Goal: Task Accomplishment & Management: Manage account settings

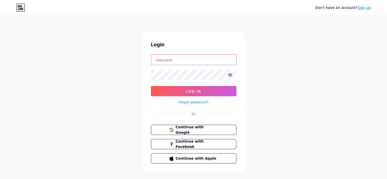
click at [167, 64] on input "text" at bounding box center [193, 60] width 85 height 10
paste input "[EMAIL_ADDRESS][DOMAIN_NAME]"
type input "[EMAIL_ADDRESS][DOMAIN_NAME]"
click at [178, 85] on form "[EMAIL_ADDRESS][DOMAIN_NAME] Log In Forgot password?" at bounding box center [193, 79] width 85 height 51
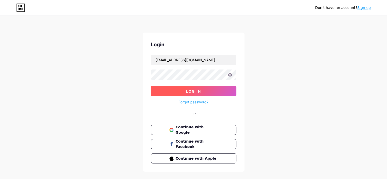
click at [180, 88] on button "Log In" at bounding box center [193, 91] width 85 height 10
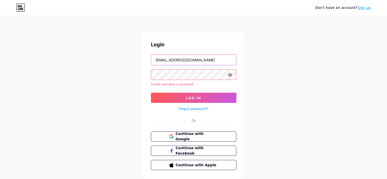
click at [189, 63] on input "[EMAIL_ADDRESS][DOMAIN_NAME]" at bounding box center [193, 60] width 85 height 10
paste input "[URL]"
type input "[EMAIL_ADDRESS][DOMAIN_NAME]"
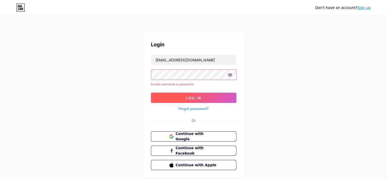
click at [178, 93] on button "Log In" at bounding box center [193, 98] width 85 height 10
click at [183, 94] on button "Log In" at bounding box center [193, 98] width 85 height 10
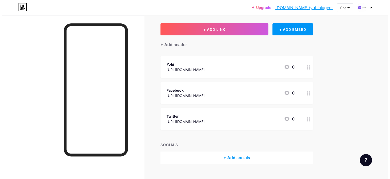
scroll to position [34, 0]
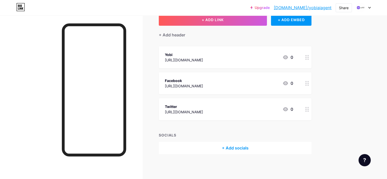
click at [304, 8] on link "[DOMAIN_NAME]/yobiaiagent" at bounding box center [303, 8] width 58 height 6
click at [321, 8] on link "[DOMAIN_NAME]/yobiaiagent" at bounding box center [303, 8] width 58 height 6
click at [307, 6] on link "[DOMAIN_NAME]/yobiaiagent" at bounding box center [303, 8] width 58 height 6
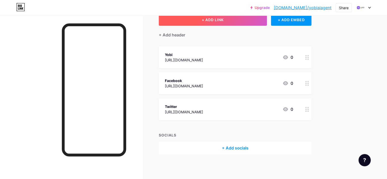
click at [220, 21] on button "+ ADD LINK" at bounding box center [213, 19] width 108 height 12
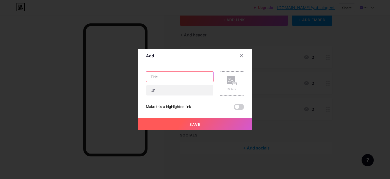
click at [165, 79] on input "text" at bounding box center [179, 76] width 67 height 10
paste input "5 Tips To Grow Your Business Using Your Customer Conversations"
type input "5 Tips To Grow Your Business Using Your Customer Conversations"
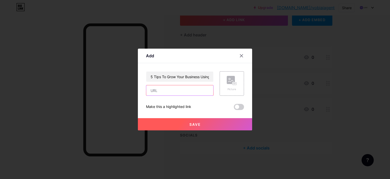
click at [157, 91] on input "text" at bounding box center [179, 90] width 67 height 10
paste input "[URL][DOMAIN_NAME]"
type input "[URL][DOMAIN_NAME]"
click at [165, 118] on button "Save" at bounding box center [195, 124] width 114 height 12
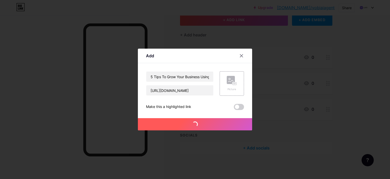
scroll to position [0, 0]
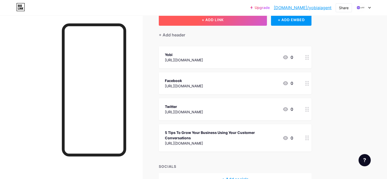
click at [221, 22] on button "+ ADD LINK" at bounding box center [213, 19] width 108 height 12
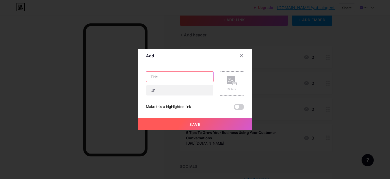
click at [178, 77] on input "text" at bounding box center [179, 76] width 67 height 10
click at [169, 88] on input "text" at bounding box center [179, 90] width 67 height 10
paste input "[URL][DOMAIN_NAME]"
type input "[URL][DOMAIN_NAME]"
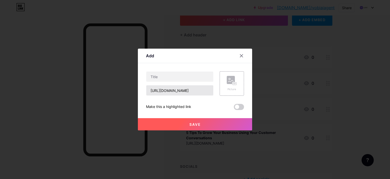
scroll to position [0, 0]
click at [182, 73] on input "text" at bounding box center [179, 76] width 67 height 10
paste input "A First –Time Manager? Strategies & Hacks To Ace It"
type input "A First –Time Manager? Strategies & Hacks To Ace It"
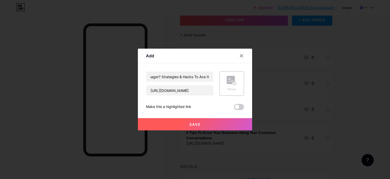
click at [183, 114] on div "Save" at bounding box center [195, 120] width 114 height 20
click at [183, 121] on button "Save" at bounding box center [195, 124] width 114 height 12
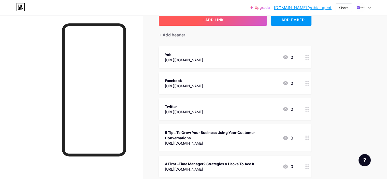
click at [212, 19] on button "+ ADD LINK" at bounding box center [213, 19] width 108 height 12
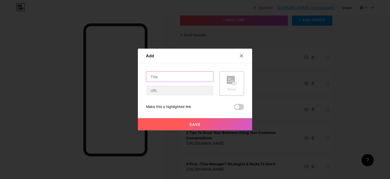
click at [175, 74] on input "text" at bounding box center [179, 76] width 67 height 10
paste input "[URL][DOMAIN_NAME]"
type input "[URL][DOMAIN_NAME]"
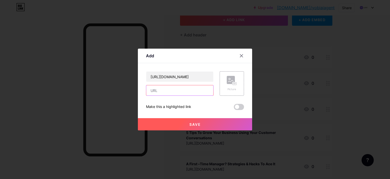
click at [184, 90] on input "text" at bounding box center [179, 90] width 67 height 10
paste input "How to Create a Brand That Speaks to Customers"
type input "How to Create a Brand That Speaks to Customers"
click at [190, 119] on button "Save" at bounding box center [195, 124] width 114 height 12
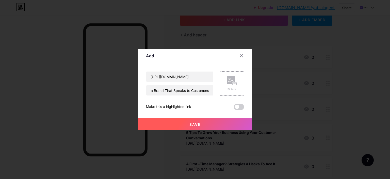
scroll to position [0, 0]
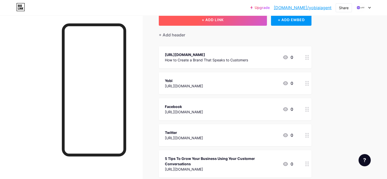
click at [246, 22] on button "+ ADD LINK" at bounding box center [213, 19] width 108 height 12
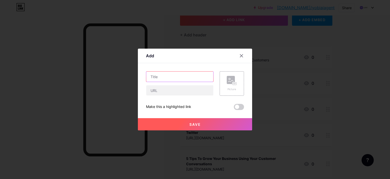
click at [184, 75] on input "text" at bounding box center [179, 76] width 67 height 10
paste input "[URL][DOMAIN_NAME]"
click at [182, 74] on input "[URL][DOMAIN_NAME]" at bounding box center [179, 76] width 67 height 10
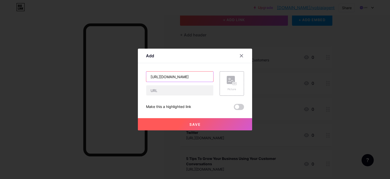
paste input "Making the Best of an Instagram Page for Your Small B"
type input "Making the Best of an Instagram Page for Your Small Business"
click at [175, 90] on input "text" at bounding box center [179, 90] width 67 height 10
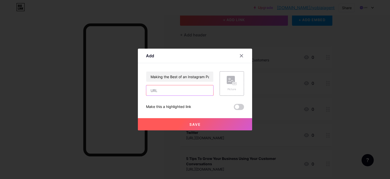
paste input "[URL][DOMAIN_NAME]"
type input "[URL][DOMAIN_NAME]"
click at [176, 125] on button "Save" at bounding box center [195, 124] width 114 height 12
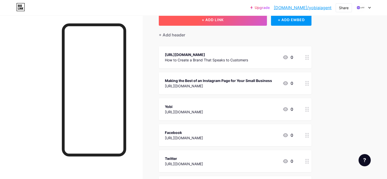
click at [216, 24] on button "+ ADD LINK" at bounding box center [213, 19] width 108 height 12
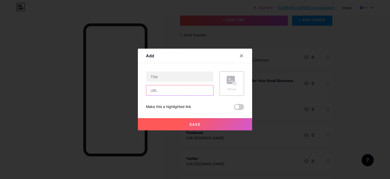
click at [177, 91] on input "text" at bounding box center [179, 90] width 67 height 10
paste input "[URL][DOMAIN_NAME]"
type input "[URL][DOMAIN_NAME]"
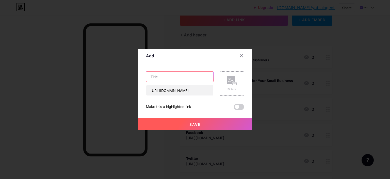
click at [175, 80] on input "text" at bounding box center [179, 76] width 67 height 10
paste input "Try Monotasking For The Following Reasons"
type input "Try Monotasking For The Following Reasons"
click at [185, 121] on button "Save" at bounding box center [195, 124] width 114 height 12
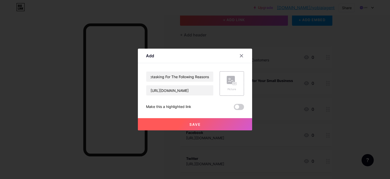
scroll to position [0, 0]
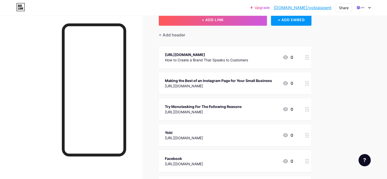
click at [248, 57] on div "[URL][DOMAIN_NAME]" at bounding box center [206, 54] width 83 height 5
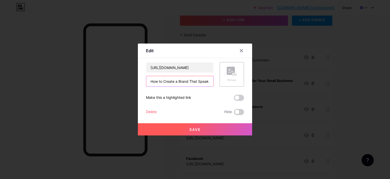
click at [179, 80] on input "How to Create a Brand That Speaks to Customers" at bounding box center [179, 81] width 67 height 10
click at [177, 68] on input "[URL][DOMAIN_NAME]" at bounding box center [179, 67] width 67 height 10
paste input "How to Create a Brand That Speaks to Customers"
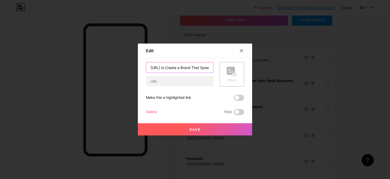
scroll to position [0, 51]
click at [177, 68] on input "[URL] to Create a Brand That Speaks to [DOMAIN_NAME][URL]" at bounding box center [179, 67] width 67 height 10
paste input "How to Create a Brand That Speaks to C"
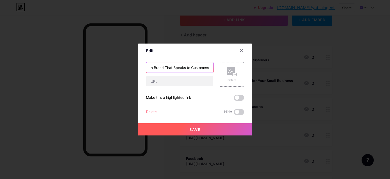
scroll to position [0, 25]
type input "How to Create a Brand That Speaks to Customers"
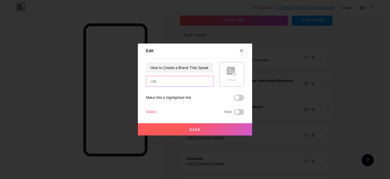
click at [176, 84] on input "text" at bounding box center [179, 81] width 67 height 10
paste input "[URL][DOMAIN_NAME]"
type input "[URL][DOMAIN_NAME]"
click at [170, 129] on button "Save" at bounding box center [195, 129] width 114 height 12
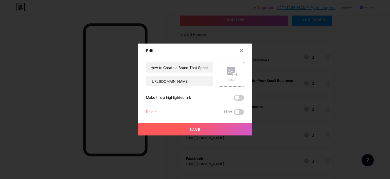
scroll to position [0, 0]
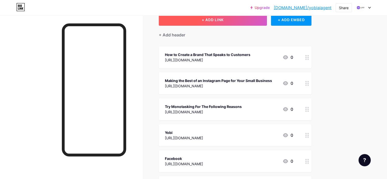
click at [238, 21] on button "+ ADD LINK" at bounding box center [213, 19] width 108 height 12
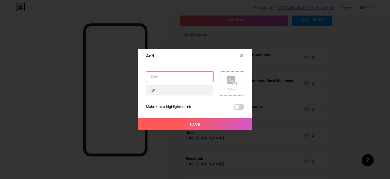
click at [166, 77] on input "text" at bounding box center [179, 76] width 67 height 10
paste input "What Are AI Content Writing Tools"
type input "What Are AI Content Writing Tools"
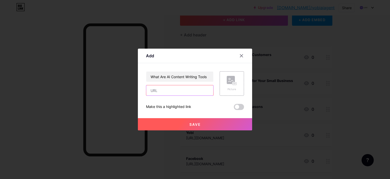
click at [188, 93] on input "text" at bounding box center [179, 90] width 67 height 10
paste input "[URL][DOMAIN_NAME]"
type input "[URL][DOMAIN_NAME]"
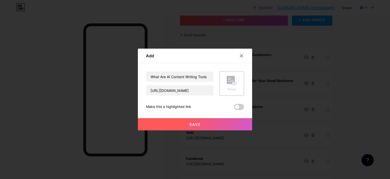
click at [184, 118] on button "Save" at bounding box center [195, 124] width 114 height 12
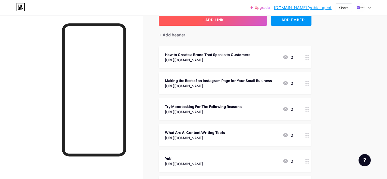
click at [224, 25] on button "+ ADD LINK" at bounding box center [213, 19] width 108 height 12
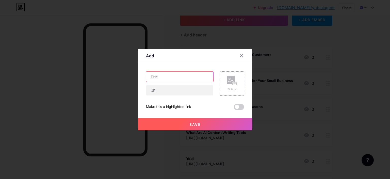
click at [172, 78] on input "text" at bounding box center [179, 76] width 67 height 10
paste input "Telework’s Great Benefits on Mental and Physical Health"
type input "Telework’s Great Benefits on Mental and Physical Health"
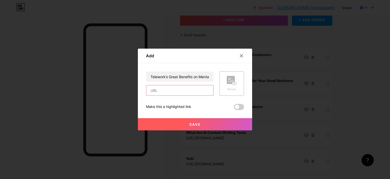
click at [168, 91] on input "text" at bounding box center [179, 90] width 67 height 10
paste input "[URL][DOMAIN_NAME]"
type input "[URL][DOMAIN_NAME]"
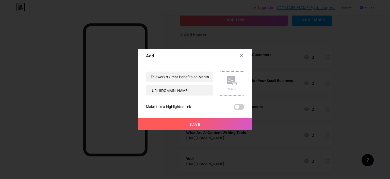
click at [171, 124] on button "Save" at bounding box center [195, 124] width 114 height 12
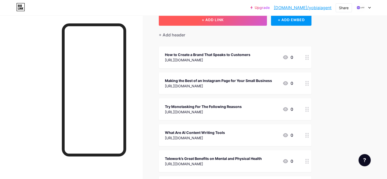
click at [219, 24] on button "+ ADD LINK" at bounding box center [213, 19] width 108 height 12
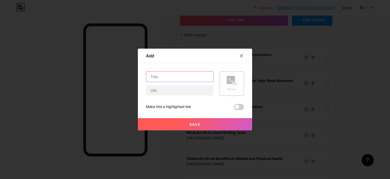
click at [175, 79] on input "text" at bounding box center [179, 76] width 67 height 10
paste input "The Importance of Mental Health in Entrepreneurship"
type input "The Importance of Mental Health in Entrepreneurship"
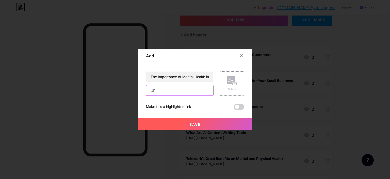
click at [187, 93] on input "text" at bounding box center [179, 90] width 67 height 10
paste input "[URL][DOMAIN_NAME]"
type input "[URL][DOMAIN_NAME]"
click at [176, 124] on button "Save" at bounding box center [195, 124] width 114 height 12
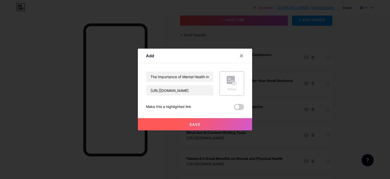
scroll to position [0, 0]
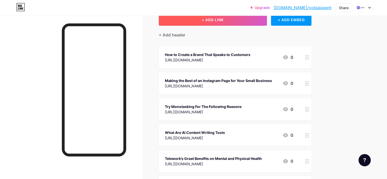
click at [227, 22] on button "+ ADD LINK" at bounding box center [213, 19] width 108 height 12
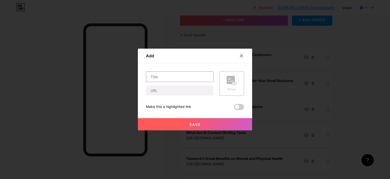
click at [177, 76] on input "text" at bounding box center [179, 76] width 67 height 10
paste input "6 Ways AI Can Help Your Small Business Grow Fast"
type input "6 Ways AI Can Help Your Small Business Grow Fast"
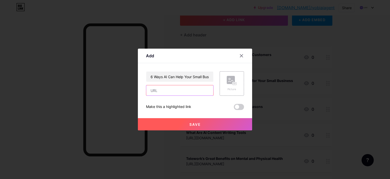
click at [177, 89] on input "text" at bounding box center [179, 90] width 67 height 10
paste input "[URL][DOMAIN_NAME]"
type input "[URL][DOMAIN_NAME]"
click at [170, 122] on button "Save" at bounding box center [195, 124] width 114 height 12
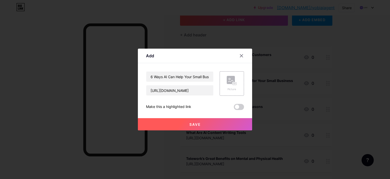
scroll to position [0, 0]
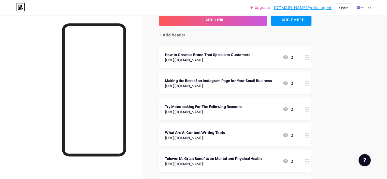
click at [219, 26] on div "+ Add header" at bounding box center [235, 32] width 153 height 12
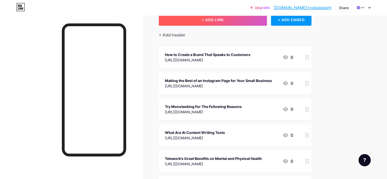
click at [223, 19] on span "+ ADD LINK" at bounding box center [213, 20] width 22 height 4
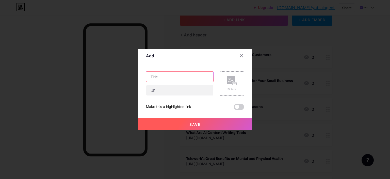
click at [179, 79] on input "text" at bounding box center [179, 76] width 67 height 10
paste input "AI And Marketing Are Changing Our Attention Spans"
type input "AI And Marketing Are Changing Our Attention Spans"
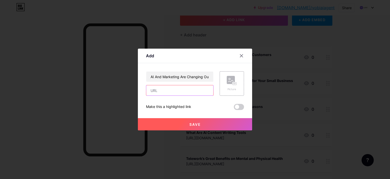
click at [185, 93] on input "text" at bounding box center [179, 90] width 67 height 10
paste input "[URL][DOMAIN_NAME]"
type input "[URL][DOMAIN_NAME]"
click at [175, 122] on button "Save" at bounding box center [195, 124] width 114 height 12
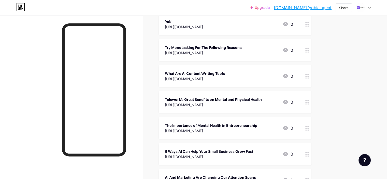
scroll to position [34, 0]
